Goal: Task Accomplishment & Management: Complete application form

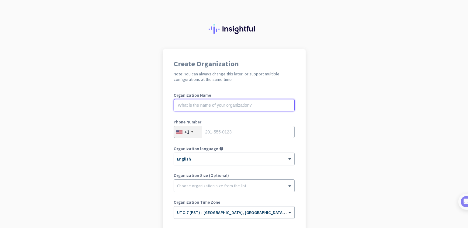
click at [267, 108] on input "text" at bounding box center [234, 105] width 121 height 12
type input "M"
type input "mercor"
click at [262, 132] on input "tel" at bounding box center [234, 132] width 121 height 12
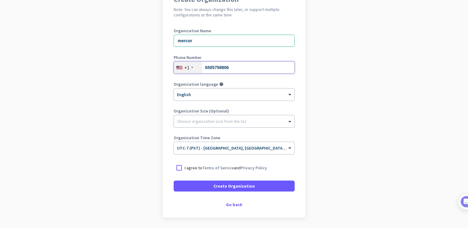
scroll to position [66, 0]
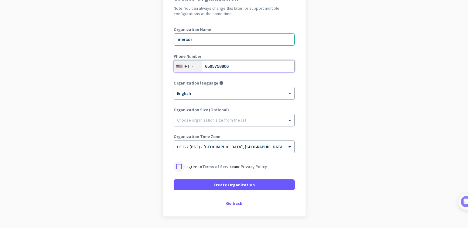
type input "6505758806"
click at [177, 166] on div at bounding box center [179, 166] width 11 height 11
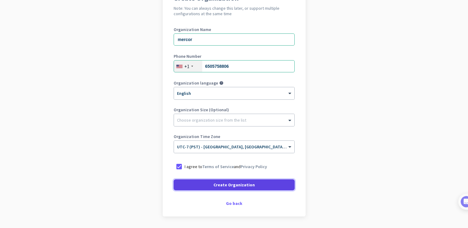
click at [236, 185] on span "Create Organization" at bounding box center [234, 185] width 41 height 6
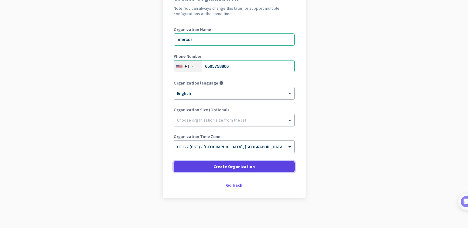
scroll to position [0, 0]
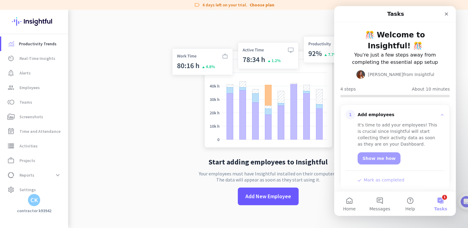
click at [438, 202] on button "1 Tasks" at bounding box center [441, 204] width 30 height 24
click at [417, 57] on div "🎊 Welcome to Insightful! 🎊 You're just a few steps away from completing the ess…" at bounding box center [395, 52] width 122 height 61
click at [415, 122] on div "It's time to add your employees! This is crucial since Insightful will start co…" at bounding box center [399, 135] width 82 height 26
click at [385, 152] on link "Show me how" at bounding box center [379, 158] width 43 height 12
